Goal: Transaction & Acquisition: Purchase product/service

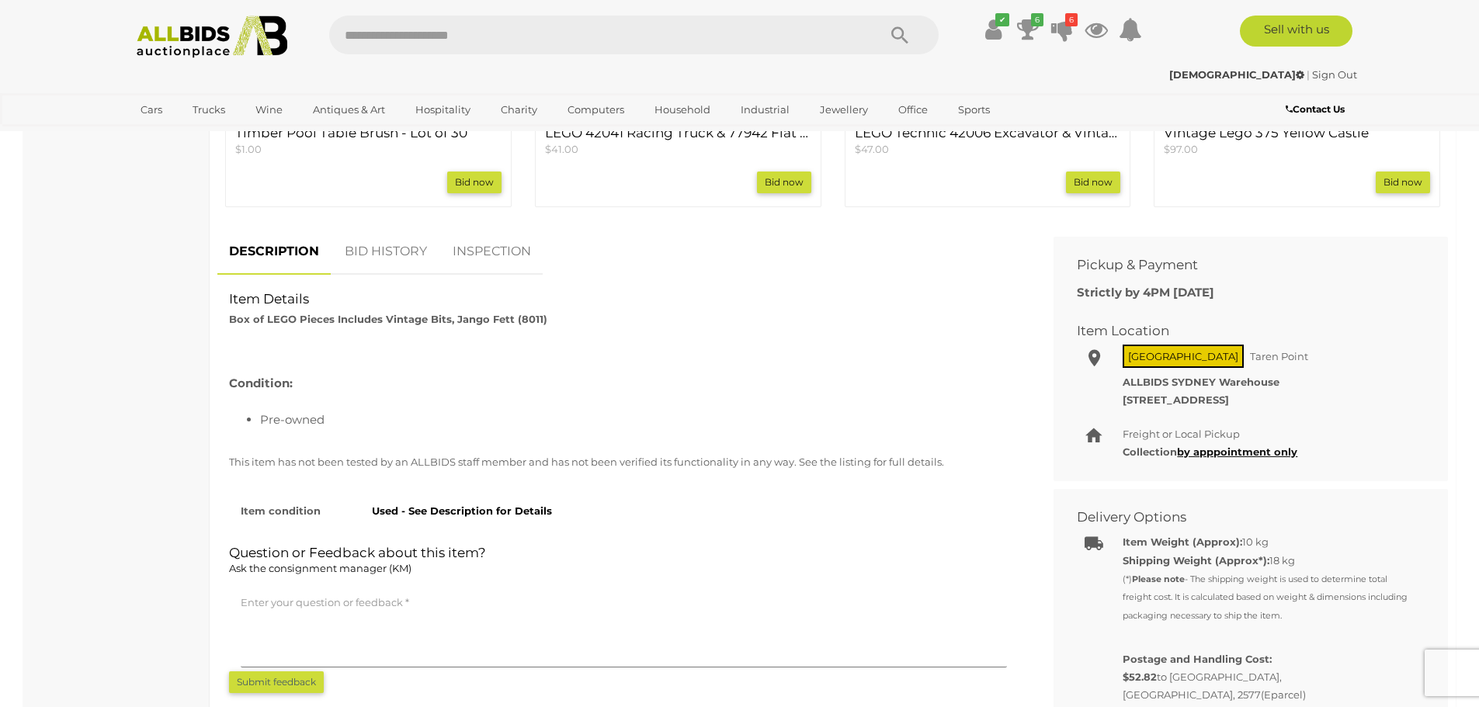
scroll to position [906, 0]
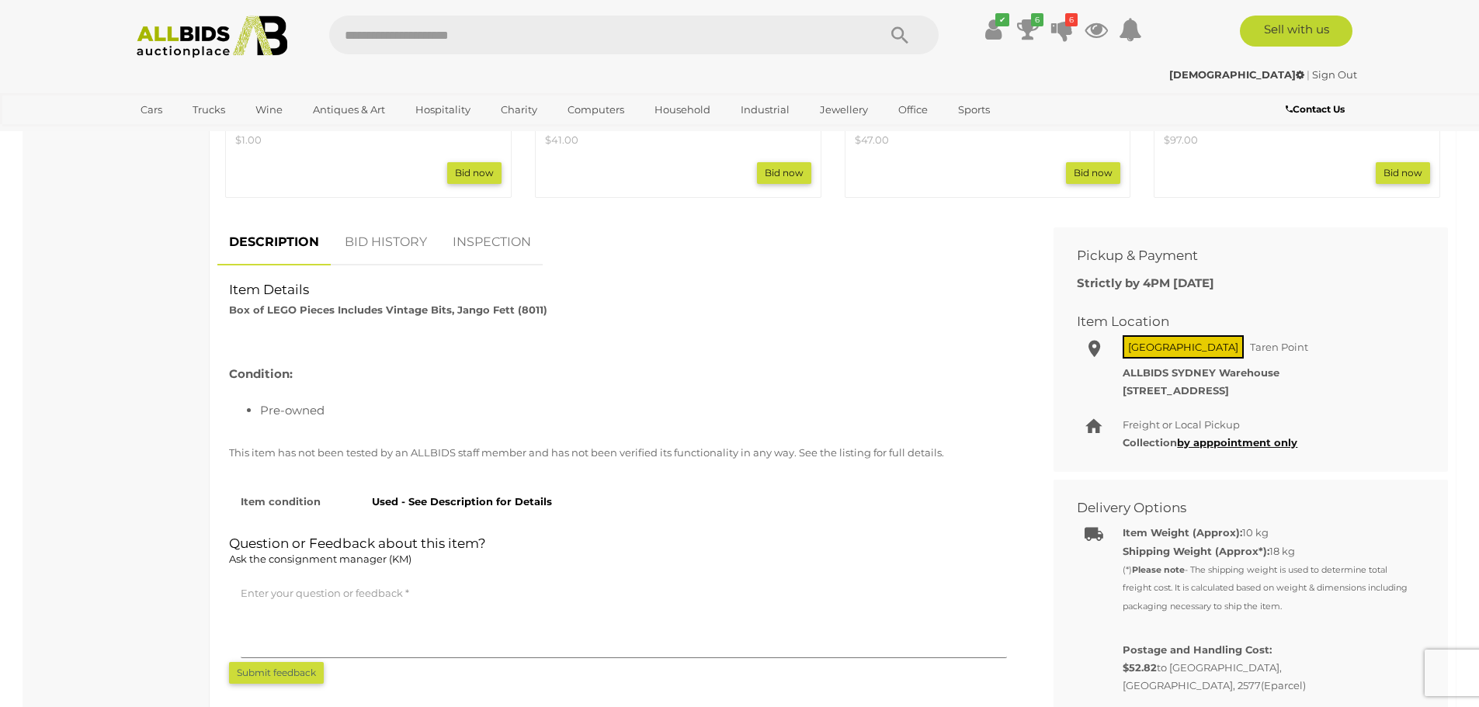
click at [410, 251] on link "BID HISTORY" at bounding box center [386, 243] width 106 height 46
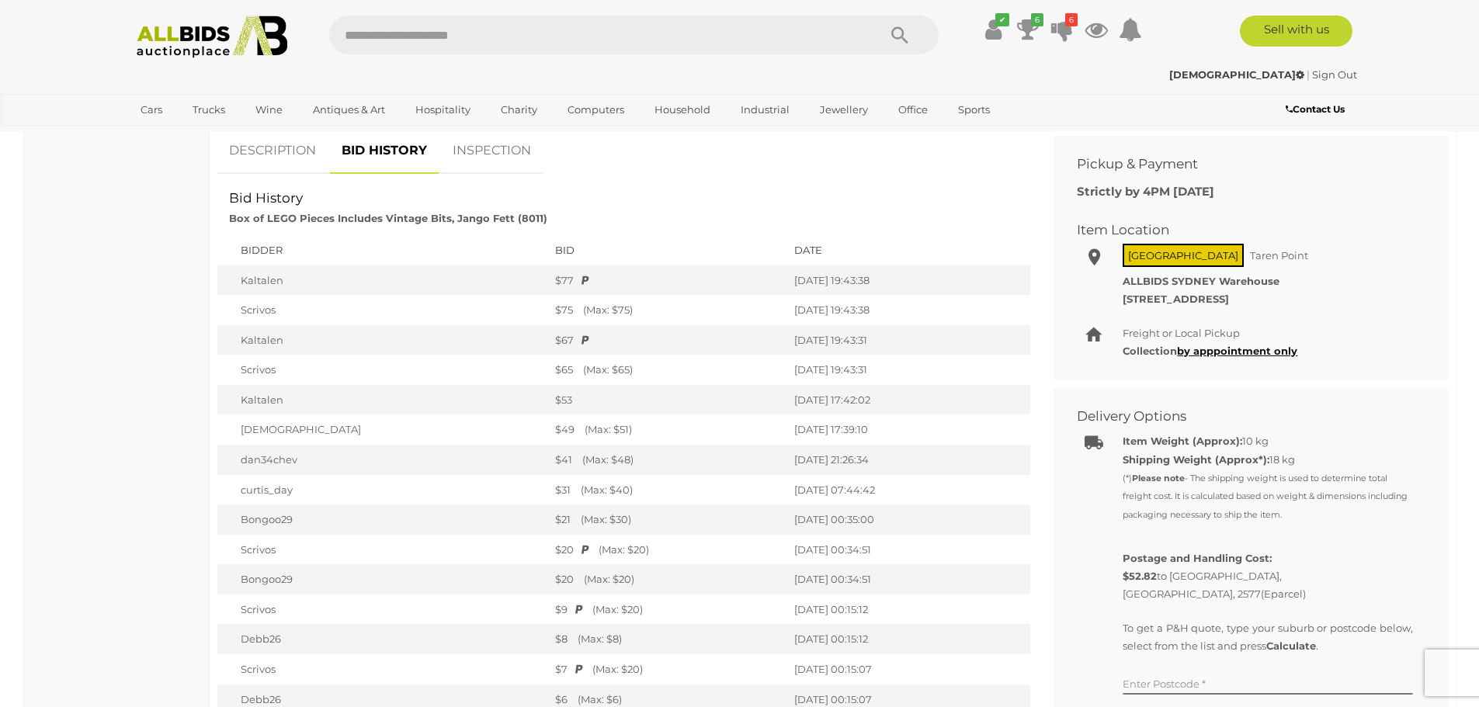
scroll to position [1035, 0]
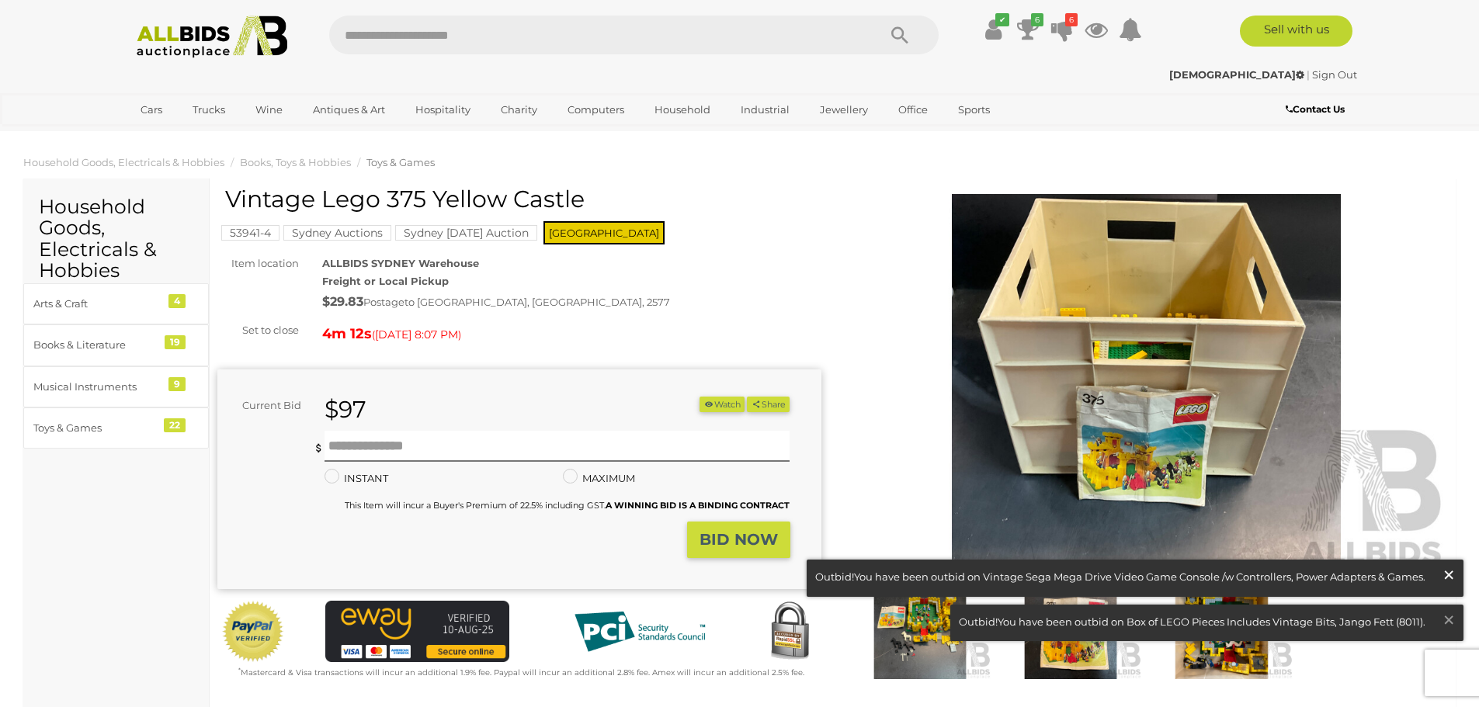
click at [1449, 569] on span "×" at bounding box center [1448, 575] width 14 height 30
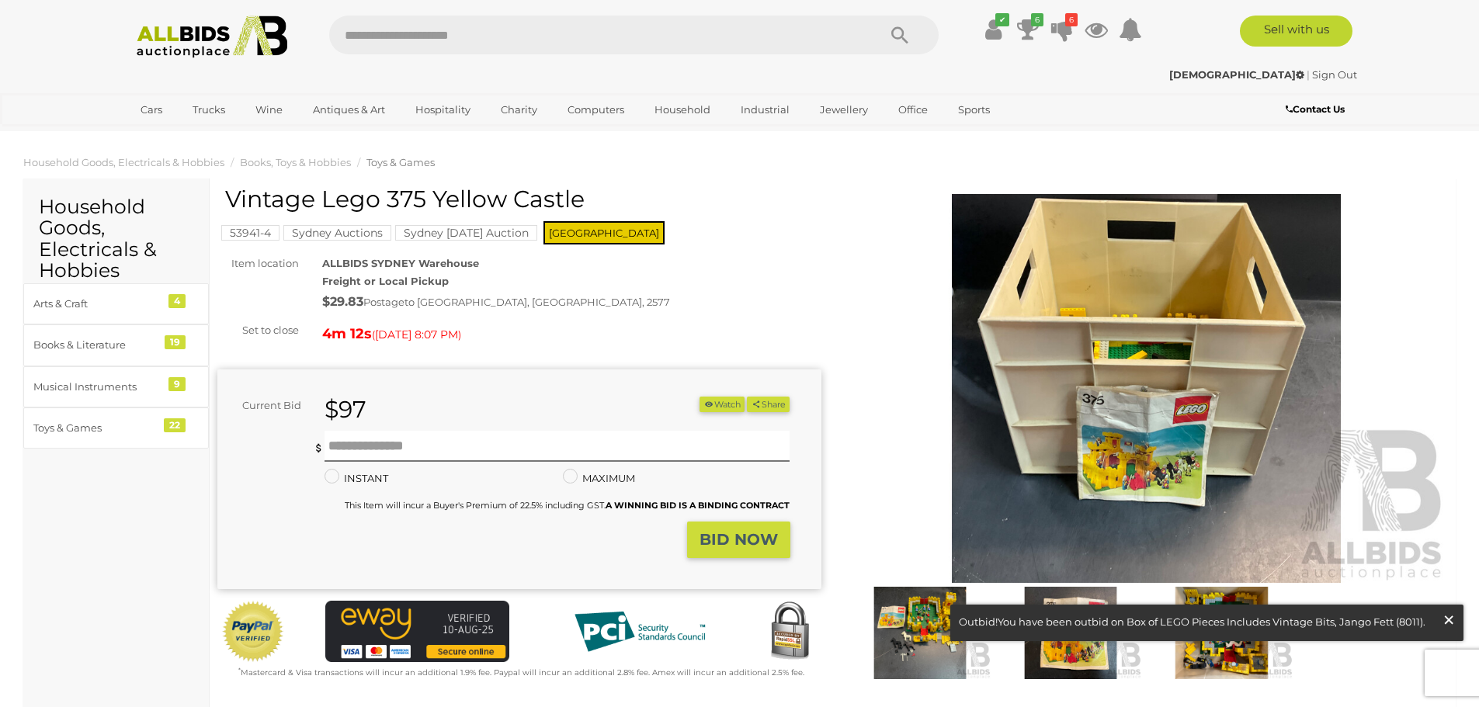
click at [1452, 618] on span "×" at bounding box center [1448, 620] width 14 height 30
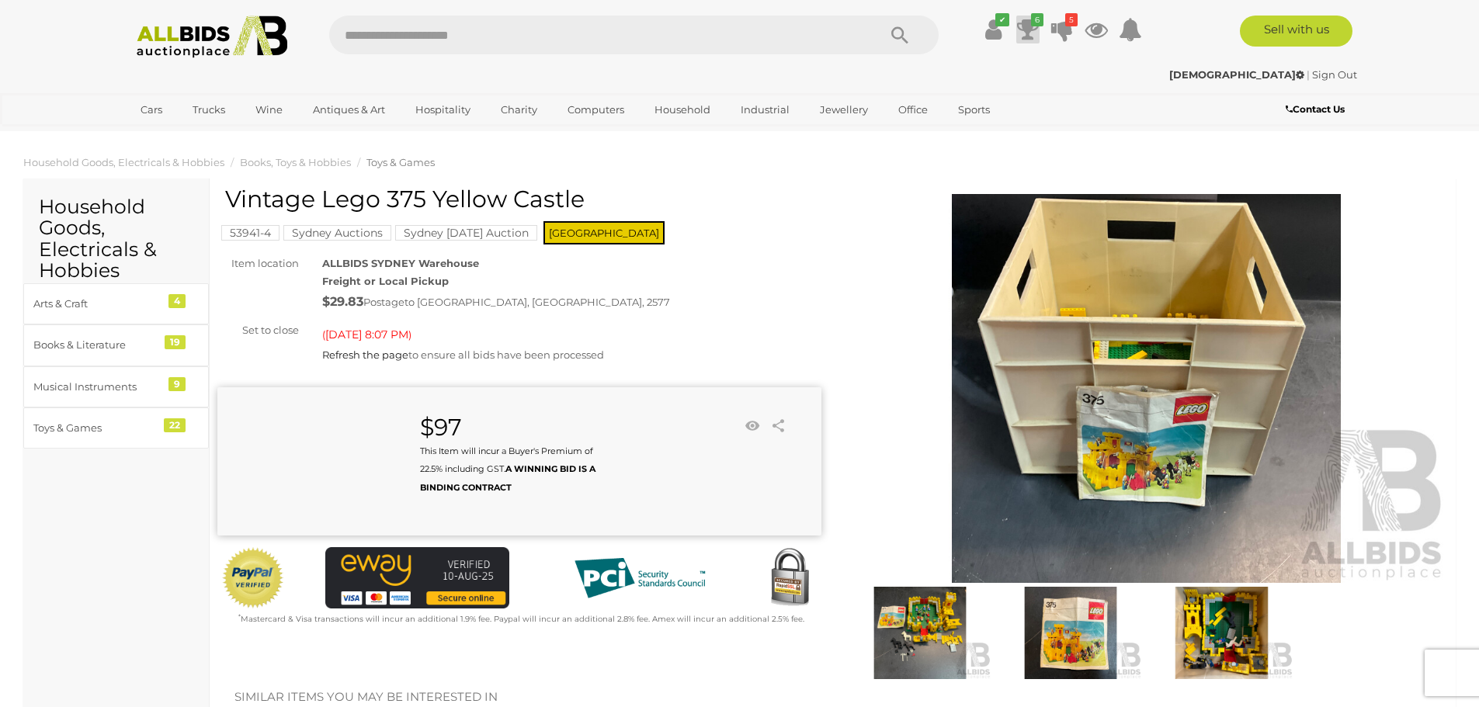
click at [1032, 36] on icon at bounding box center [1028, 30] width 22 height 28
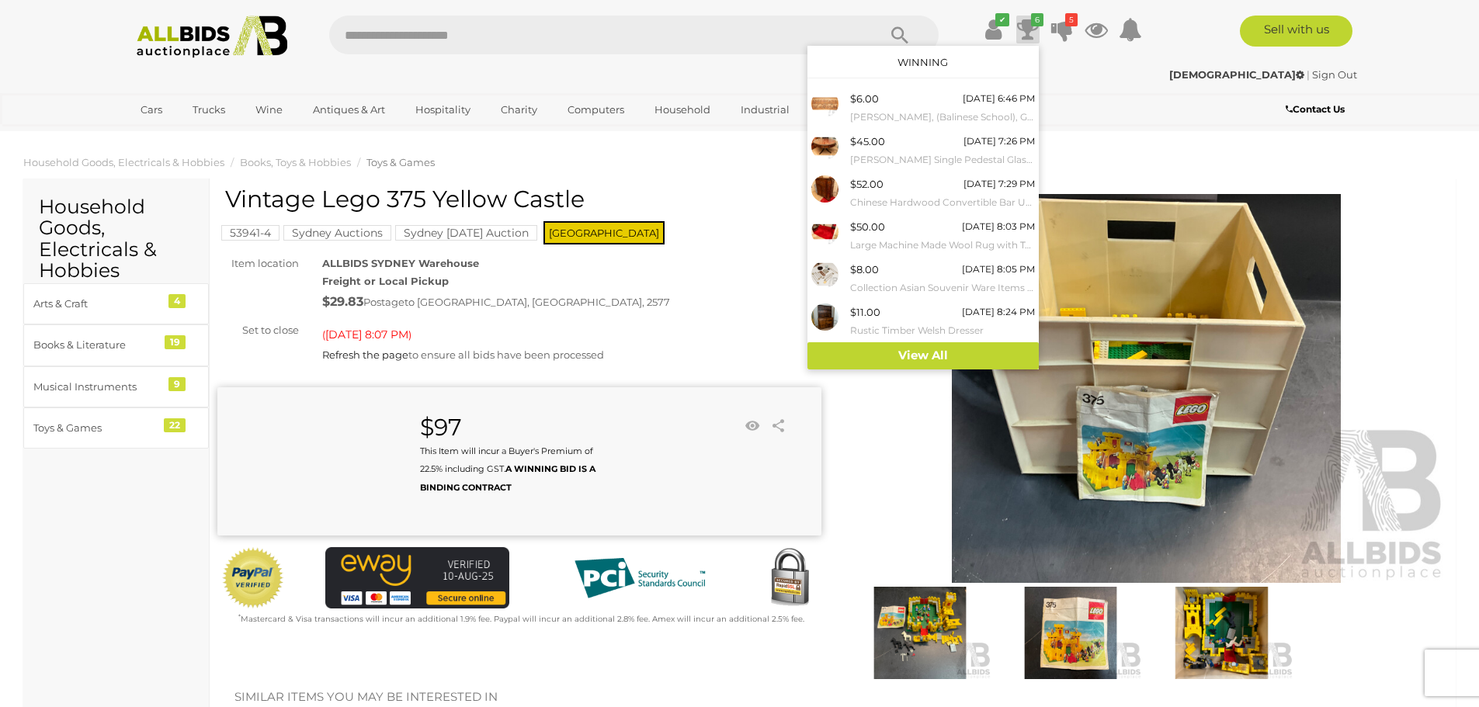
click at [1032, 36] on icon at bounding box center [1028, 30] width 22 height 28
